Goal: Download file/media

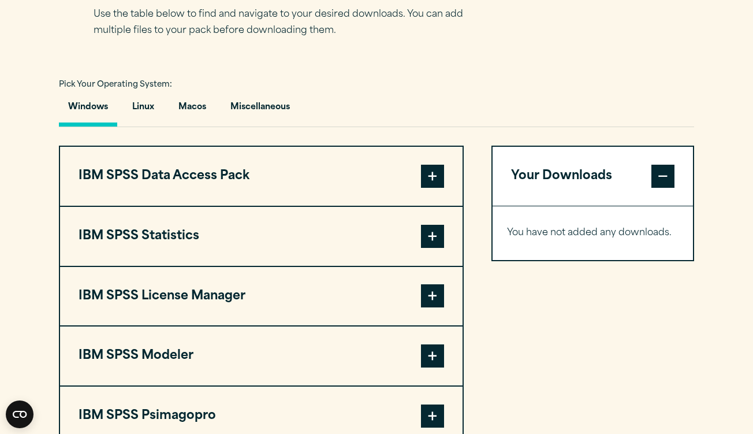
scroll to position [790, 0]
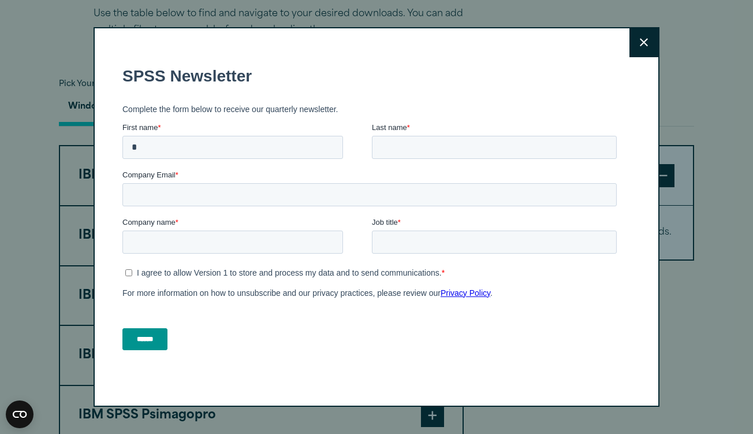
click at [643, 34] on button "Close" at bounding box center [643, 42] width 29 height 29
click at [275, 154] on input "*" at bounding box center [232, 146] width 221 height 23
type input "******"
type input "********"
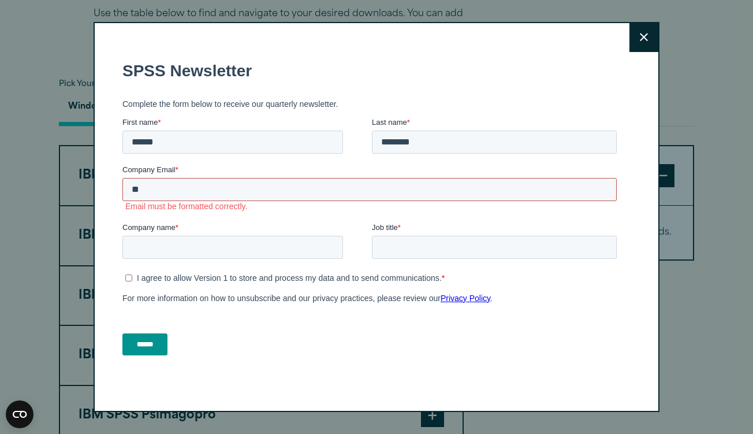
type input "*"
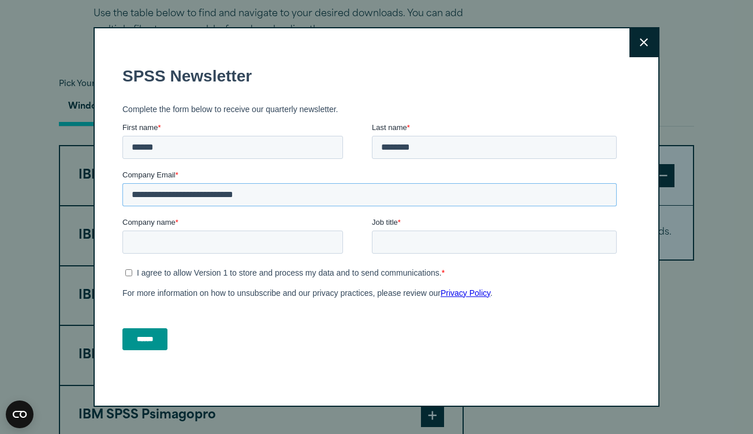
type input "**********"
click at [646, 43] on icon at bounding box center [644, 42] width 8 height 9
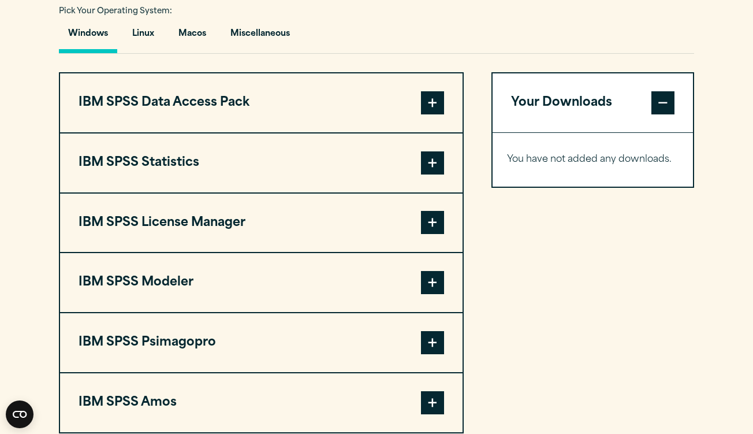
scroll to position [858, 0]
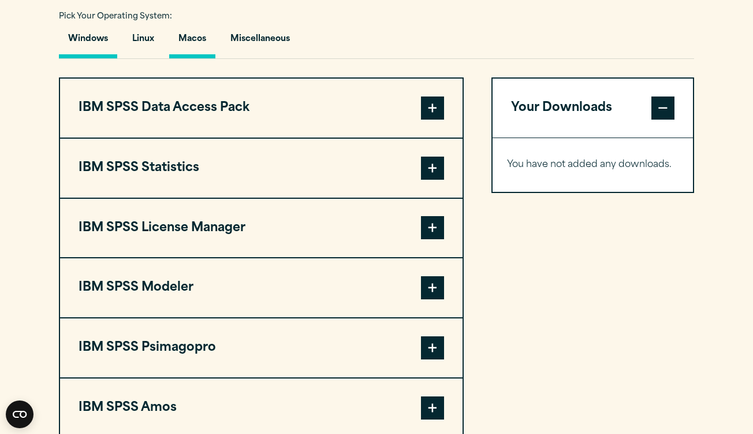
click at [199, 36] on button "Macos" at bounding box center [192, 41] width 46 height 33
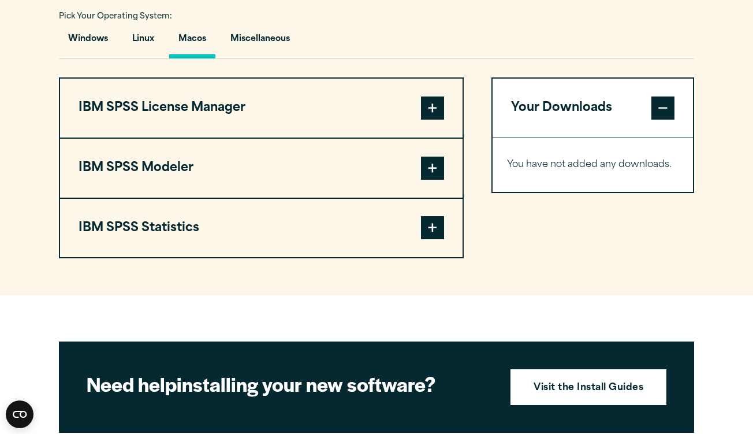
click at [249, 107] on button "IBM SPSS License Manager" at bounding box center [261, 108] width 402 height 59
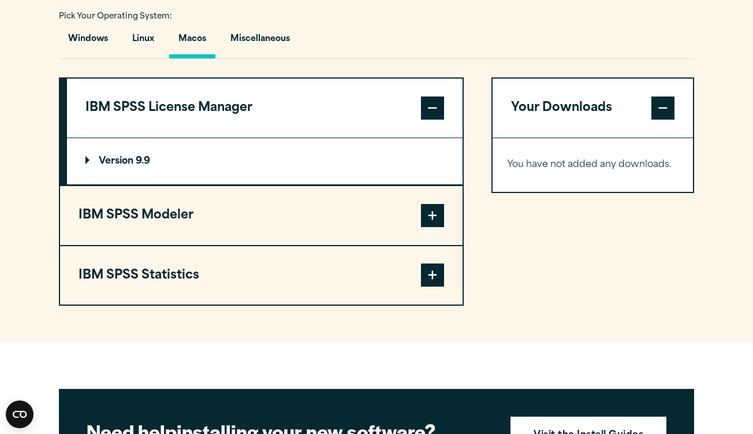
click at [126, 173] on summary "Version 9.9" at bounding box center [265, 161] width 396 height 46
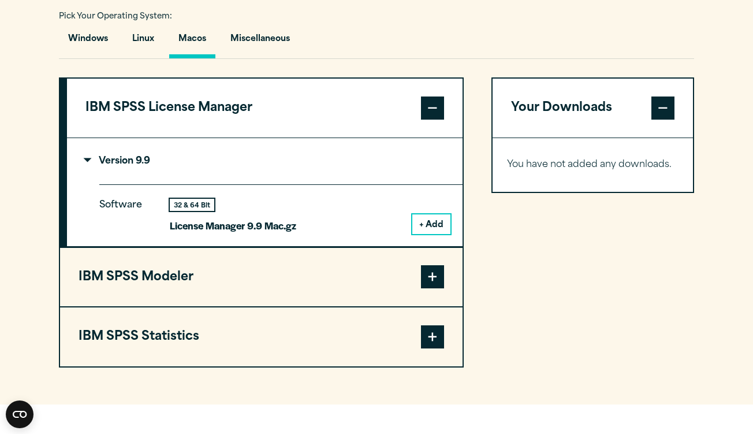
click at [427, 223] on button "+ Add" at bounding box center [431, 224] width 38 height 20
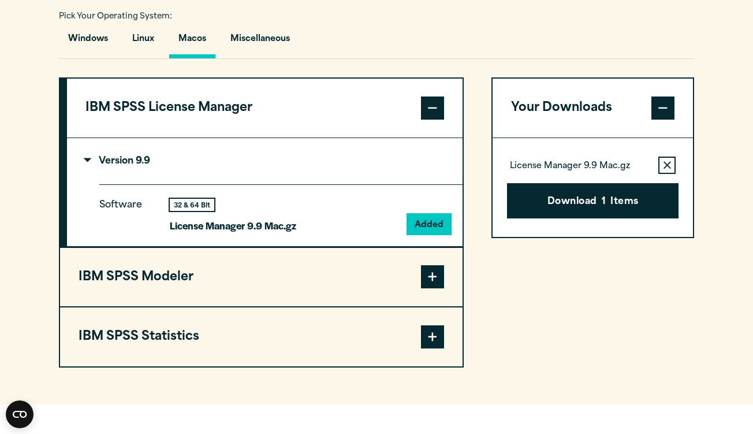
click at [234, 279] on button "IBM SPSS Modeler" at bounding box center [261, 277] width 402 height 59
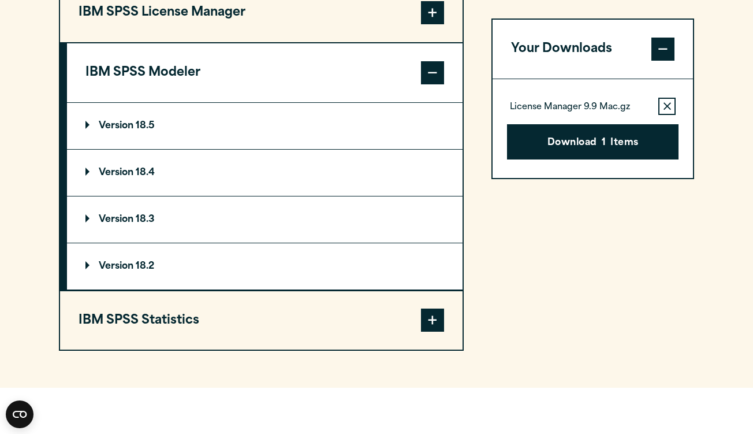
scroll to position [956, 0]
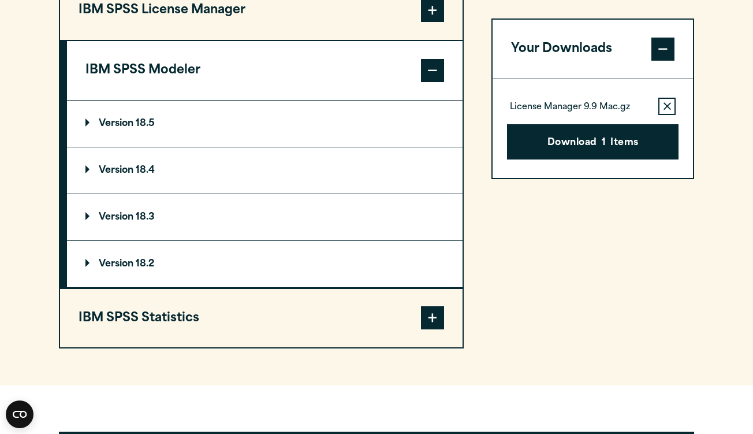
click at [156, 126] on summary "Version 18.5" at bounding box center [265, 123] width 396 height 46
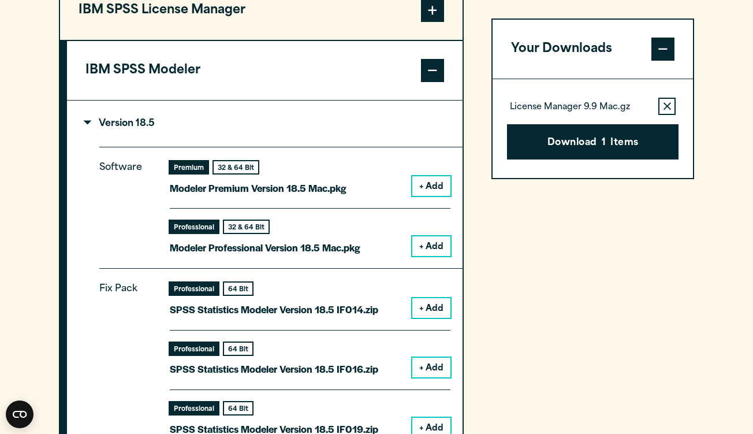
click at [156, 126] on summary "Version 18.5" at bounding box center [265, 123] width 396 height 46
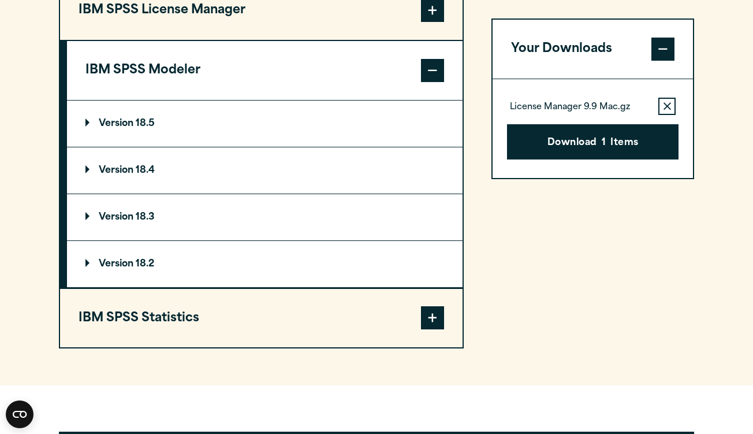
click at [199, 312] on button "IBM SPSS Statistics" at bounding box center [261, 318] width 402 height 59
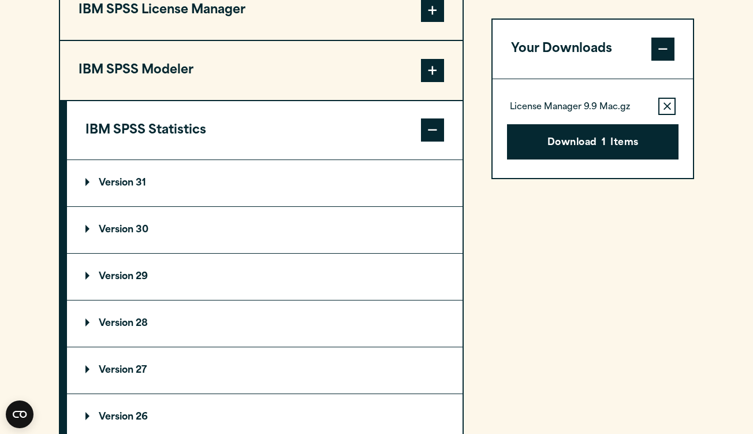
click at [150, 193] on summary "Version 31" at bounding box center [265, 183] width 396 height 46
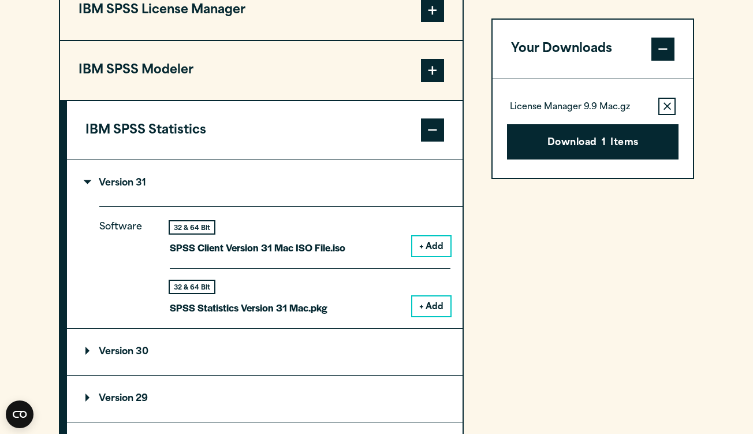
click at [150, 193] on summary "Version 31" at bounding box center [265, 183] width 396 height 46
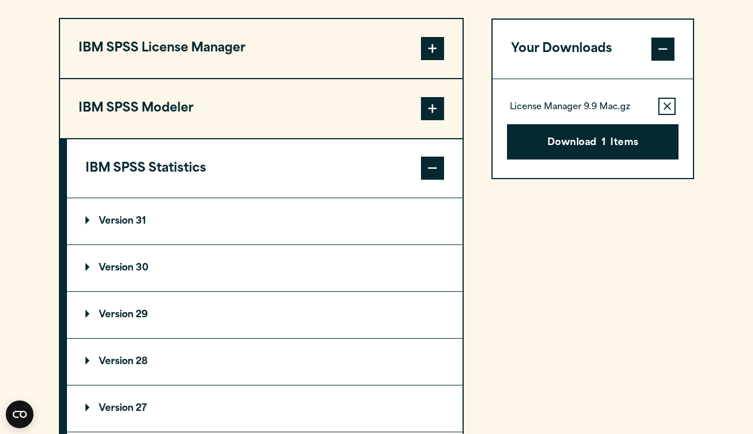
scroll to position [913, 0]
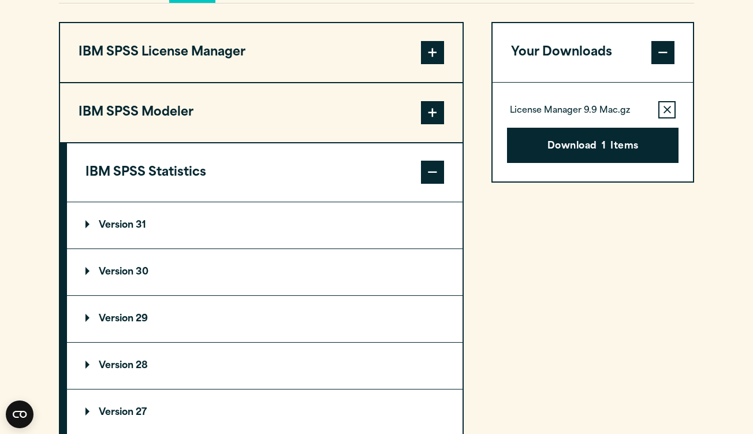
click at [274, 102] on button "IBM SPSS Modeler" at bounding box center [261, 112] width 402 height 59
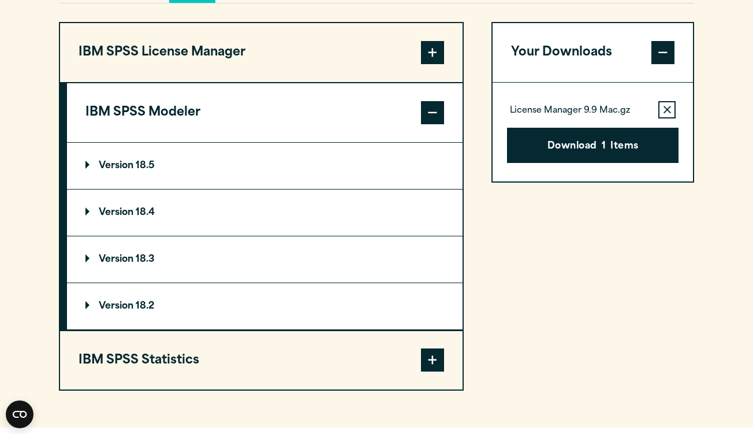
click at [666, 51] on span at bounding box center [662, 52] width 23 height 23
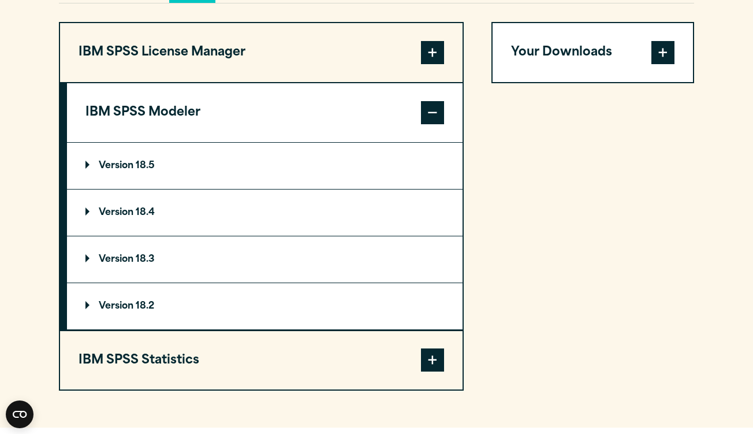
click at [435, 50] on span at bounding box center [432, 52] width 23 height 23
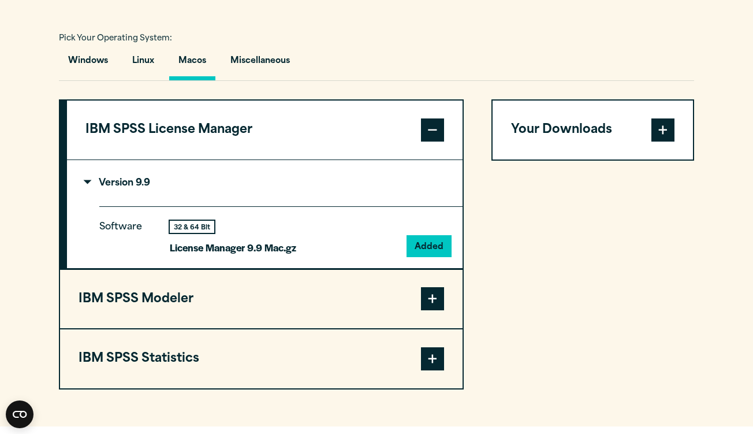
scroll to position [833, 0]
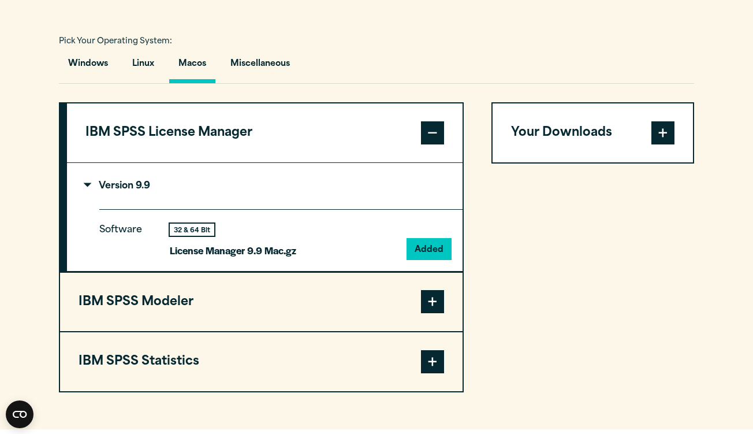
click at [133, 357] on button "IBM SPSS Statistics" at bounding box center [261, 361] width 402 height 59
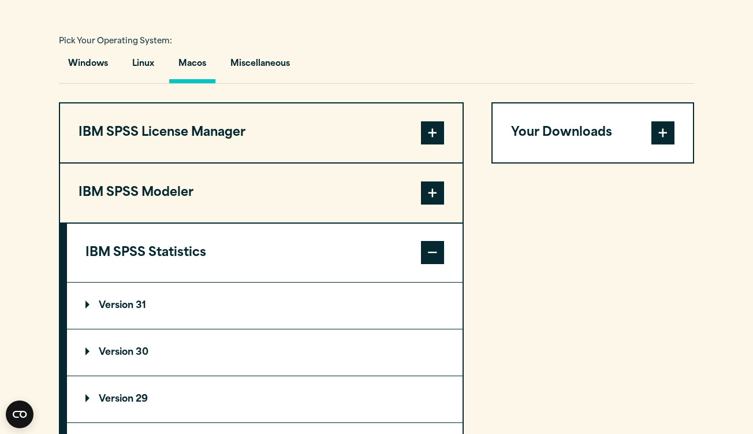
click at [133, 357] on p "Version 30" at bounding box center [116, 352] width 63 height 9
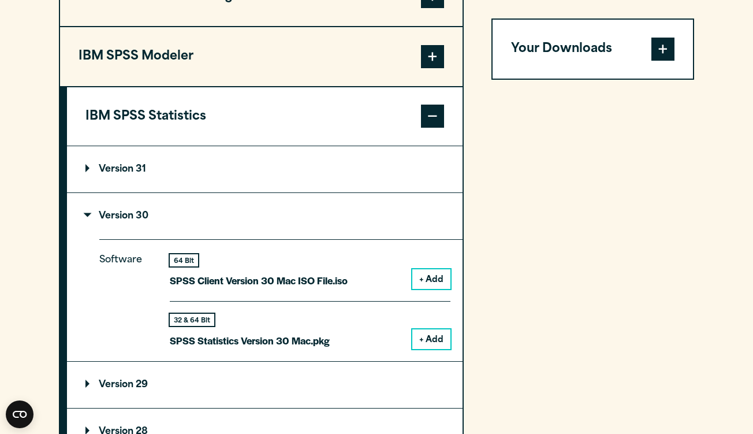
scroll to position [972, 0]
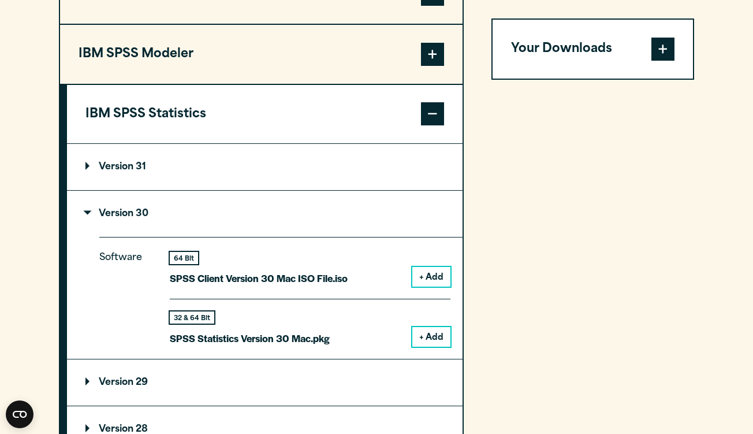
click at [435, 276] on button "+ Add" at bounding box center [431, 277] width 38 height 20
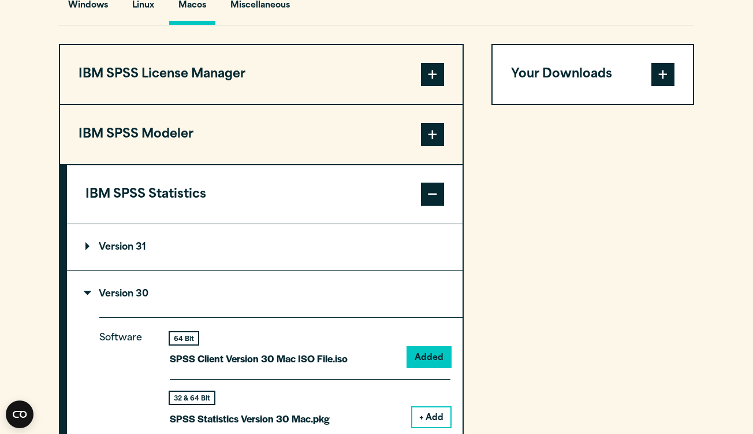
scroll to position [892, 0]
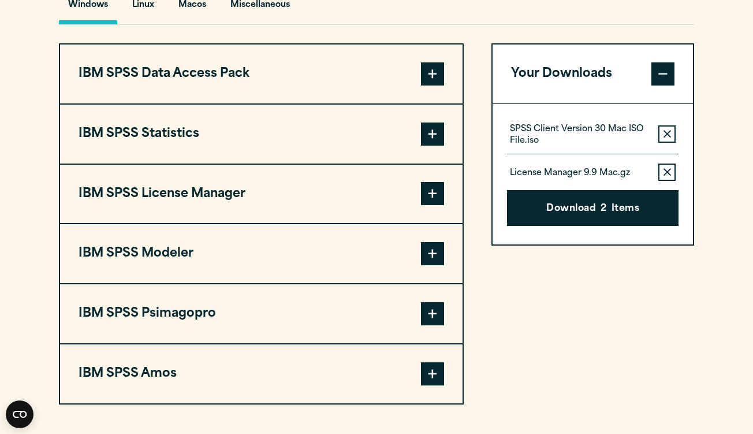
click at [666, 84] on span at bounding box center [662, 73] width 23 height 23
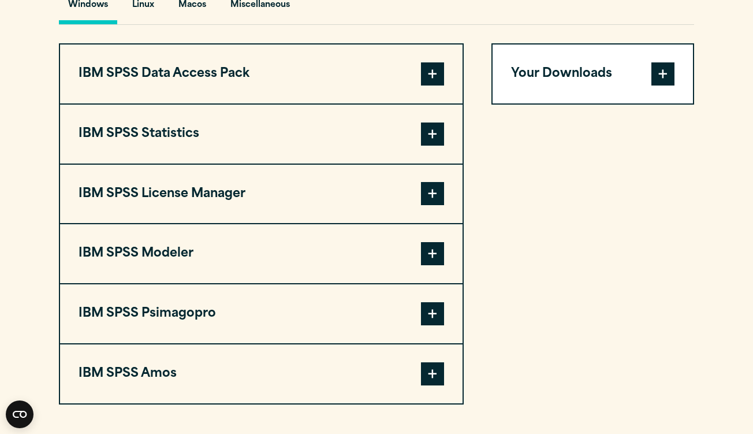
click at [665, 75] on span at bounding box center [662, 73] width 23 height 23
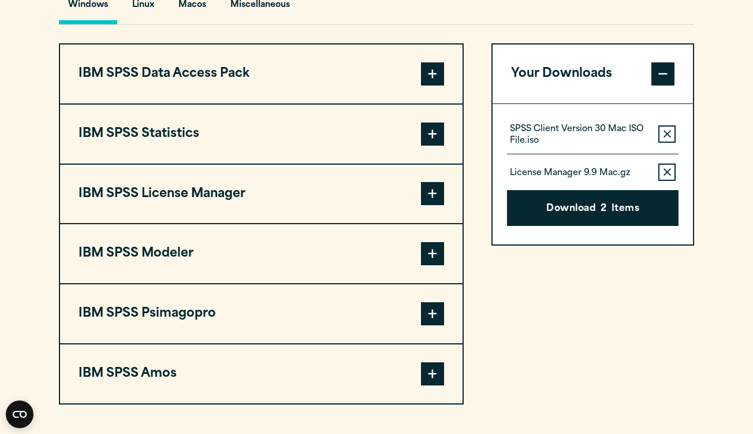
click at [667, 133] on icon "button" at bounding box center [667, 134] width 8 height 8
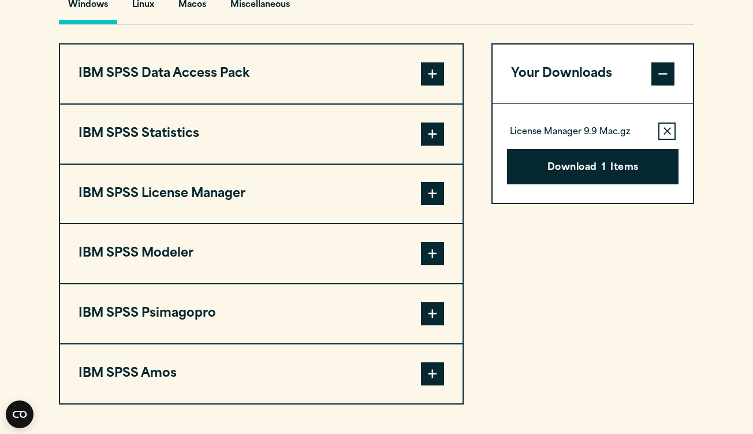
click at [667, 133] on icon "button" at bounding box center [667, 131] width 8 height 8
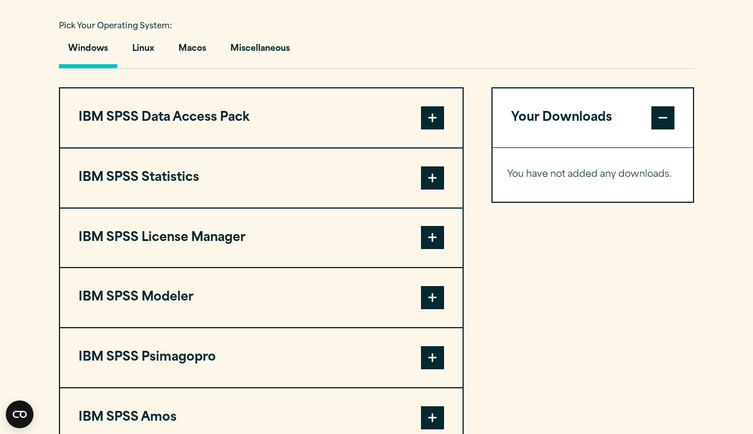
scroll to position [845, 0]
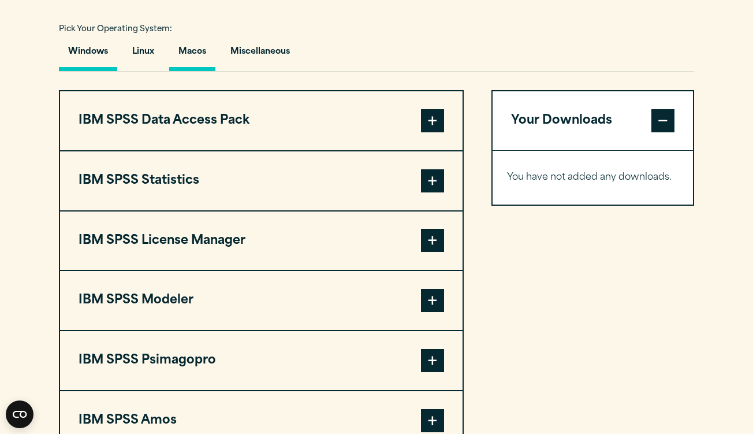
click at [199, 43] on button "Macos" at bounding box center [192, 54] width 46 height 33
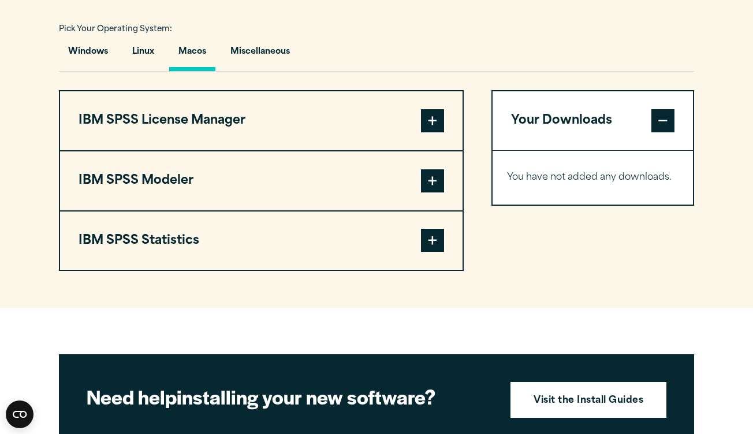
click at [427, 244] on span at bounding box center [432, 240] width 23 height 23
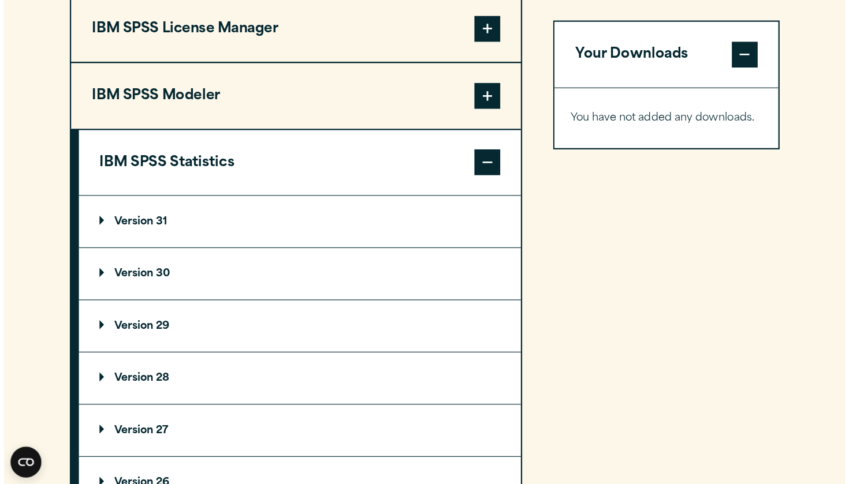
scroll to position [947, 0]
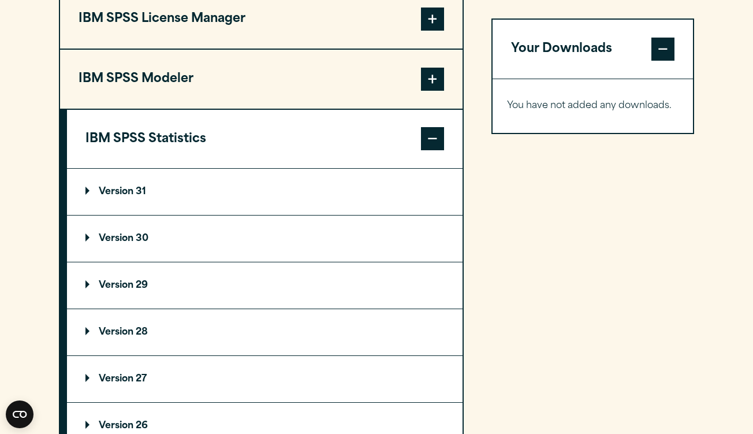
click at [120, 238] on p "Version 30" at bounding box center [116, 238] width 63 height 9
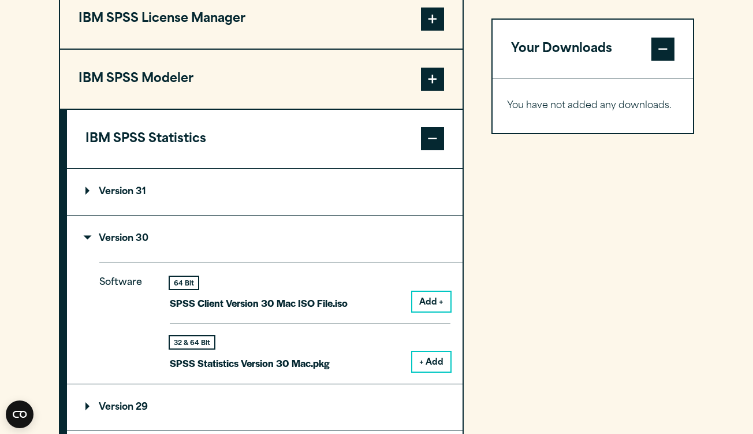
click at [435, 303] on button "Add +" at bounding box center [431, 302] width 38 height 20
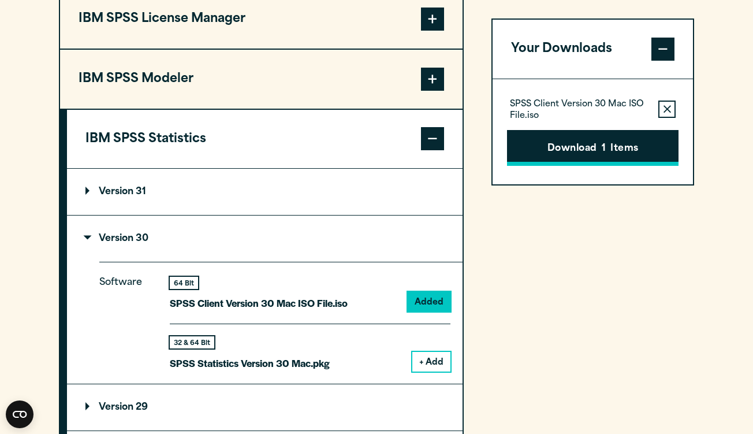
click at [614, 151] on button "Download 1 Items" at bounding box center [592, 148] width 171 height 36
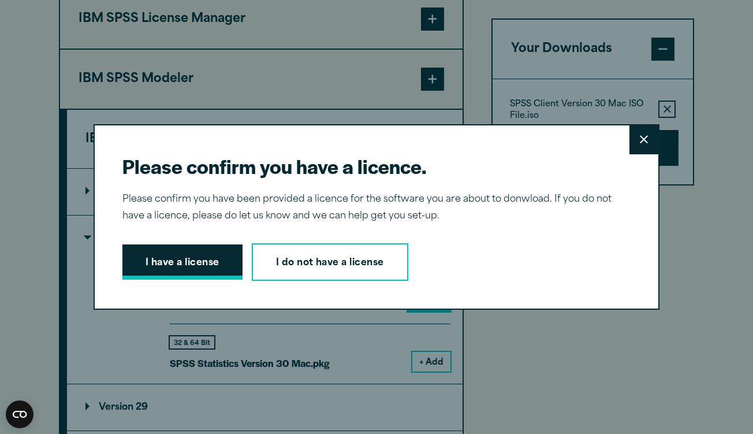
click at [212, 262] on button "I have a license" at bounding box center [182, 262] width 120 height 36
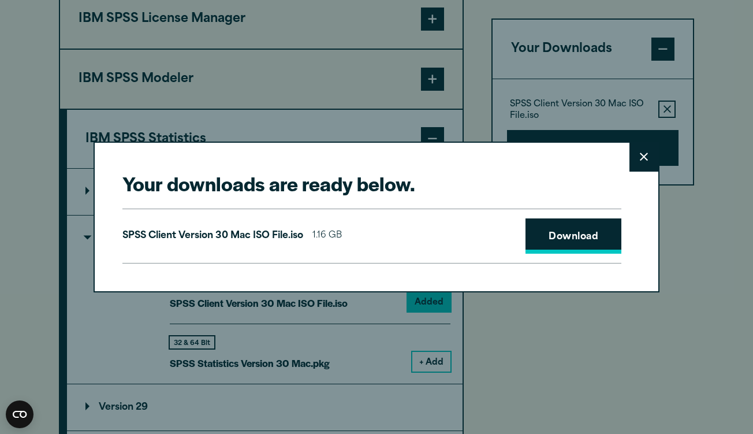
click at [562, 243] on link "Download" at bounding box center [573, 236] width 96 height 36
